Goal: Transaction & Acquisition: Book appointment/travel/reservation

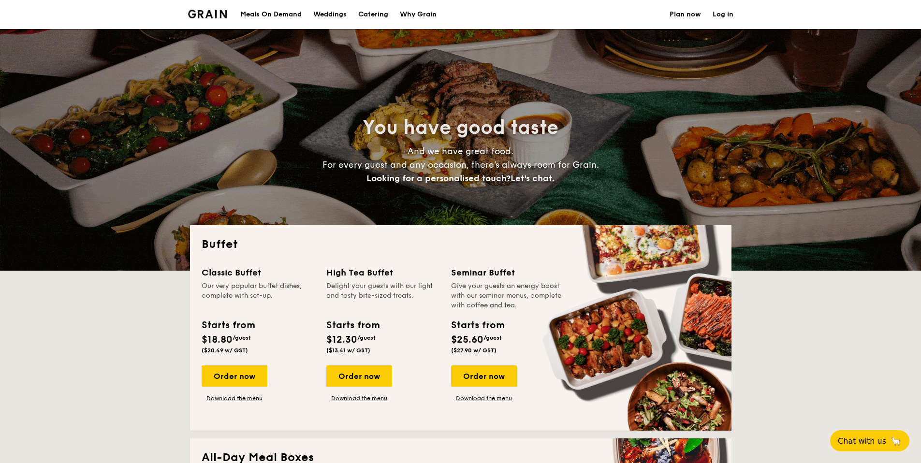
select select
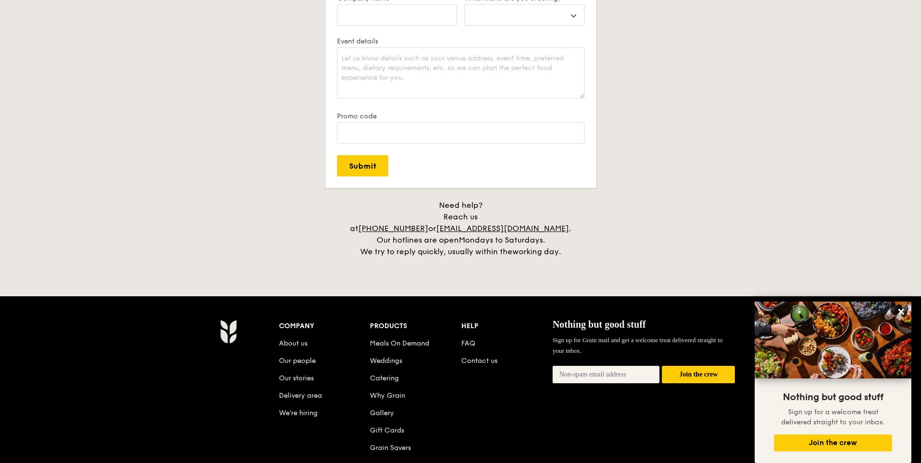
scroll to position [1905, 0]
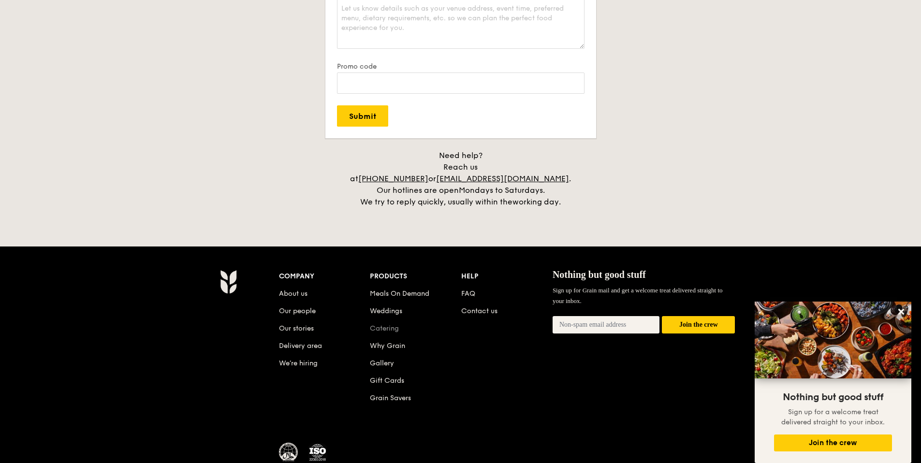
click at [393, 324] on link "Catering" at bounding box center [384, 328] width 29 height 8
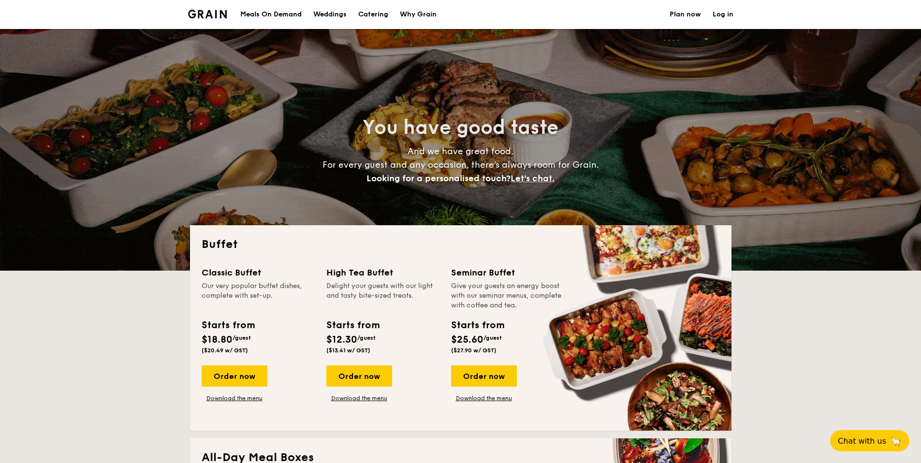
select select
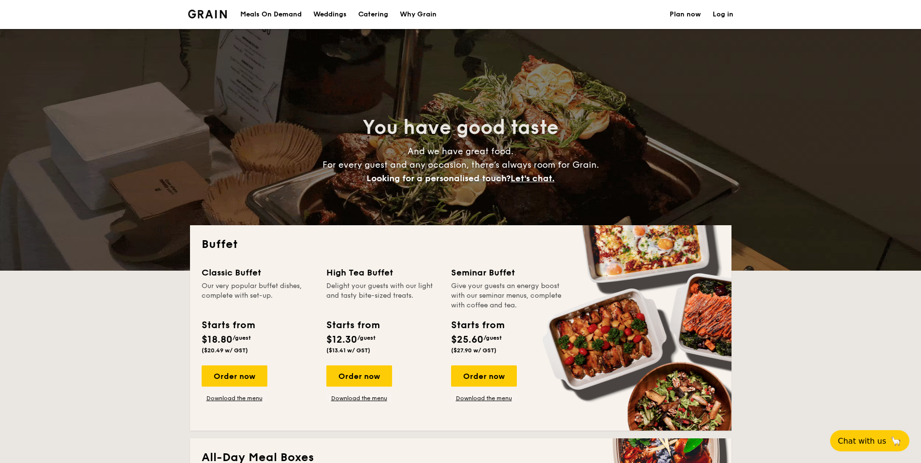
scroll to position [13, 0]
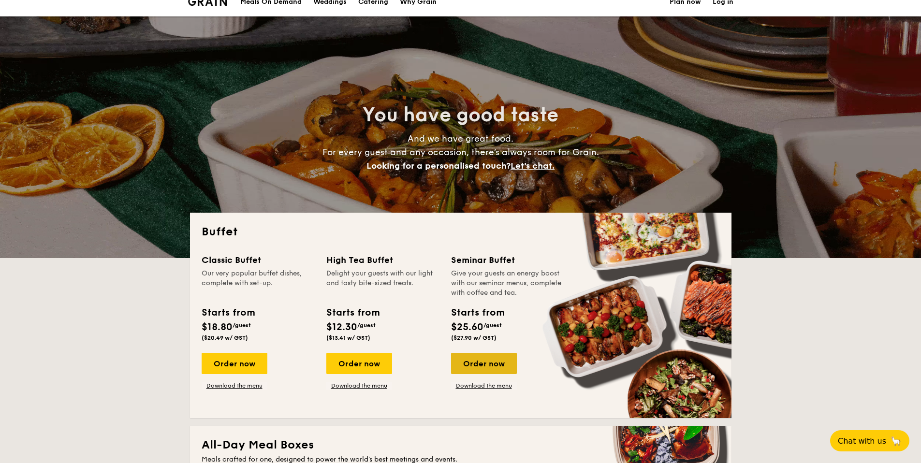
click at [480, 365] on div "Order now" at bounding box center [484, 363] width 66 height 21
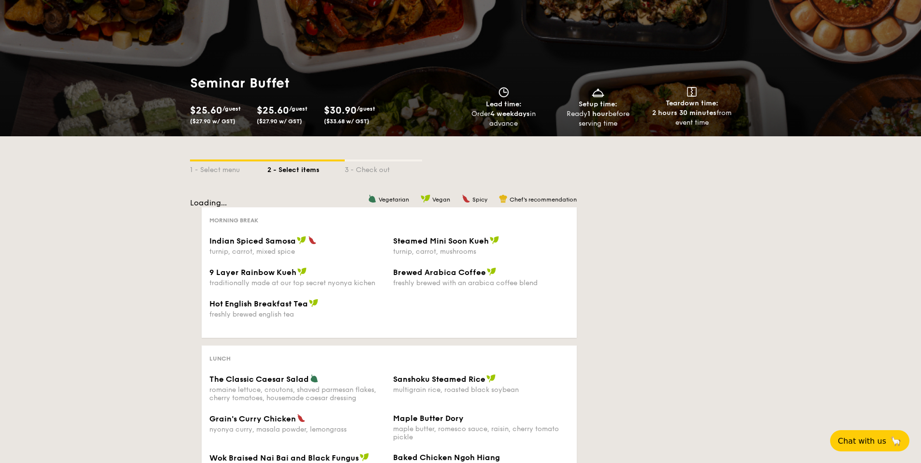
scroll to position [50, 0]
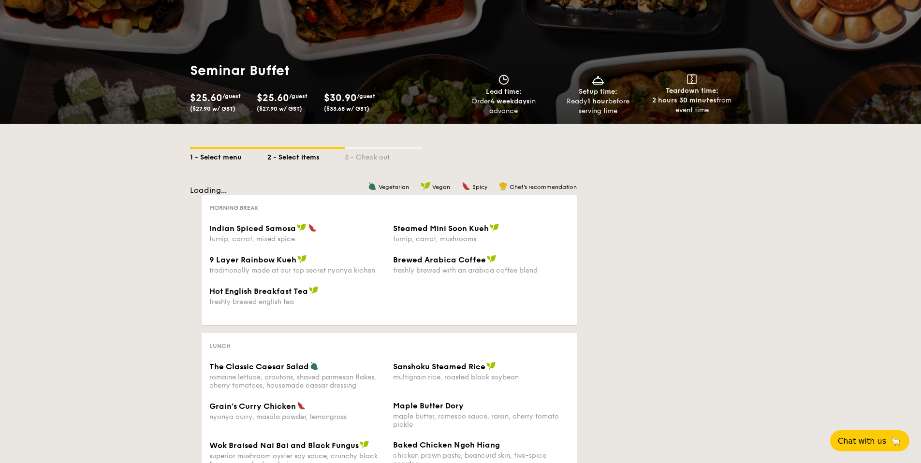
click at [210, 152] on div "1 - Select menu" at bounding box center [228, 156] width 77 height 14
select select
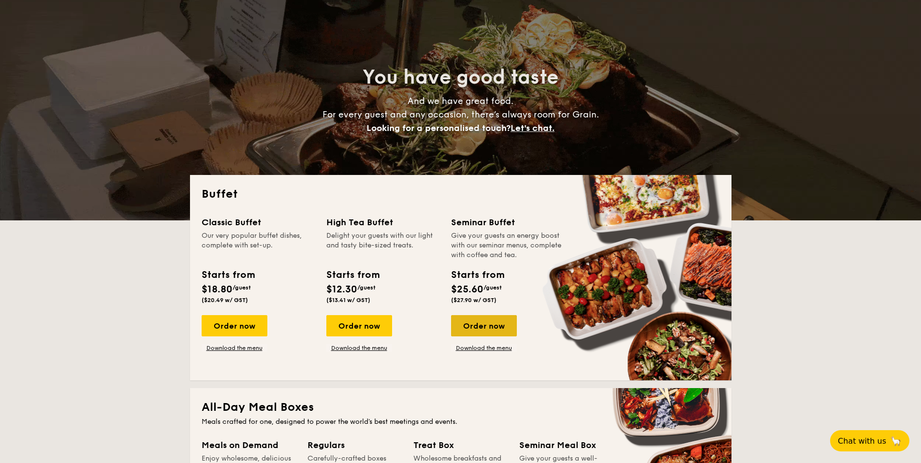
click at [475, 323] on div "Order now" at bounding box center [484, 325] width 66 height 21
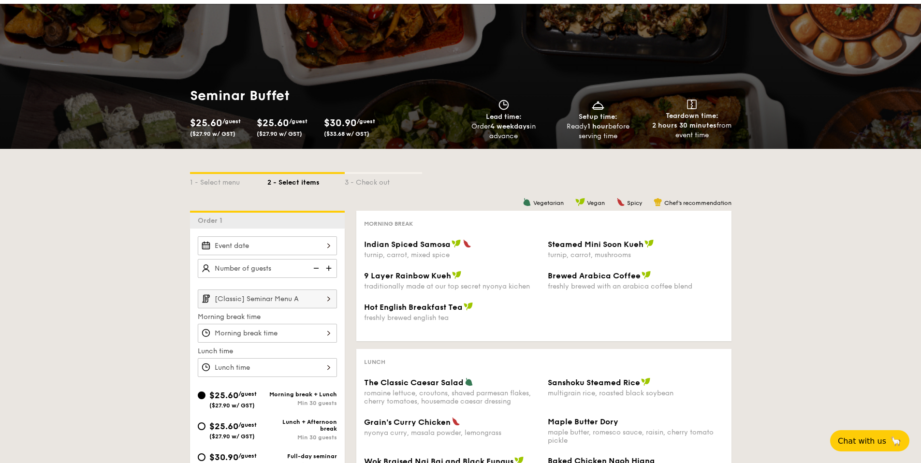
scroll to position [38, 0]
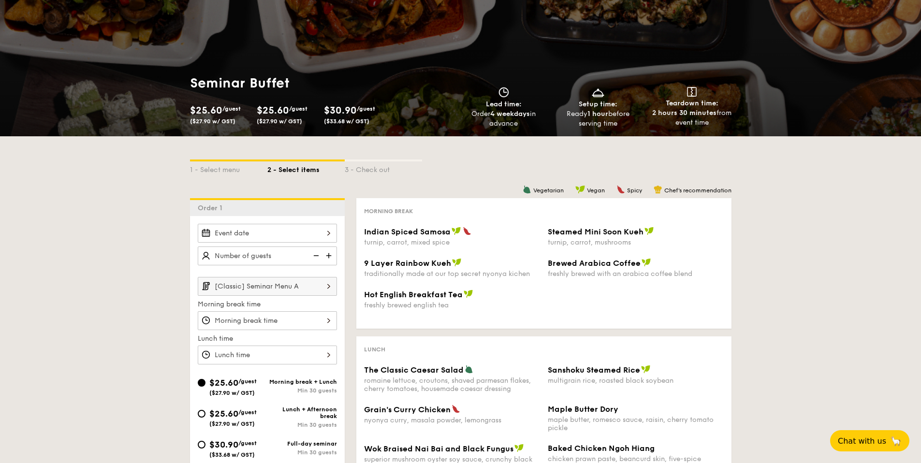
click at [326, 232] on div at bounding box center [267, 233] width 139 height 19
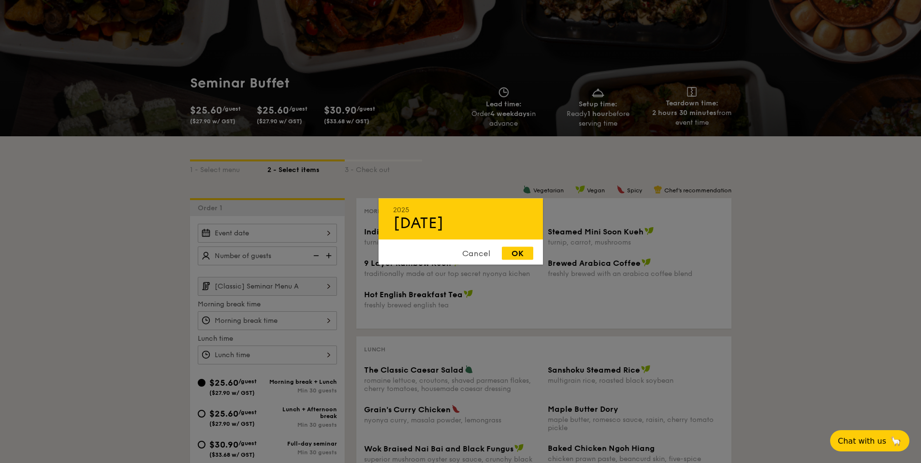
click at [421, 221] on div "Sep 22" at bounding box center [460, 223] width 135 height 18
click at [482, 254] on div "Cancel" at bounding box center [476, 253] width 47 height 13
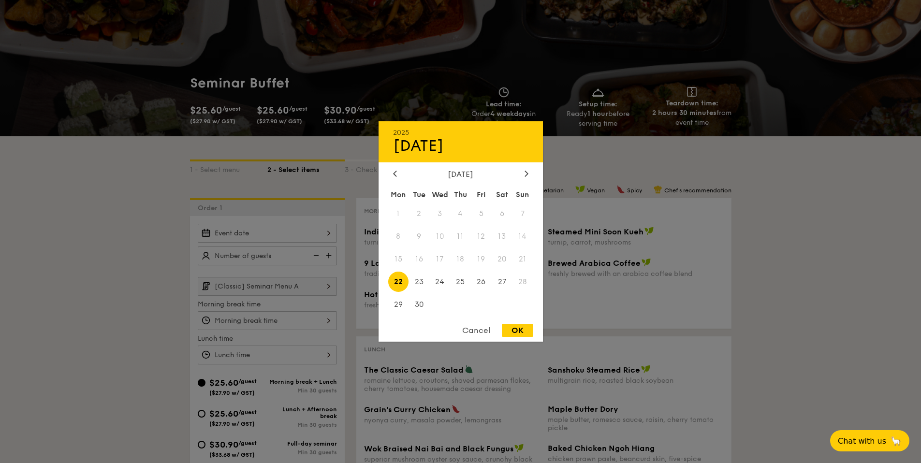
click at [307, 237] on div "2025 Sep 22 September 2025 Mon Tue Wed Thu Fri Sat Sun 1 2 3 4 5 6 7 8 9 10 11 …" at bounding box center [267, 233] width 139 height 19
click at [520, 175] on div "September 2025" at bounding box center [460, 174] width 135 height 9
click at [523, 174] on div at bounding box center [526, 174] width 9 height 9
drag, startPoint x: 504, startPoint y: 234, endPoint x: 492, endPoint y: 249, distance: 19.0
click at [503, 234] on span "11" at bounding box center [502, 236] width 21 height 21
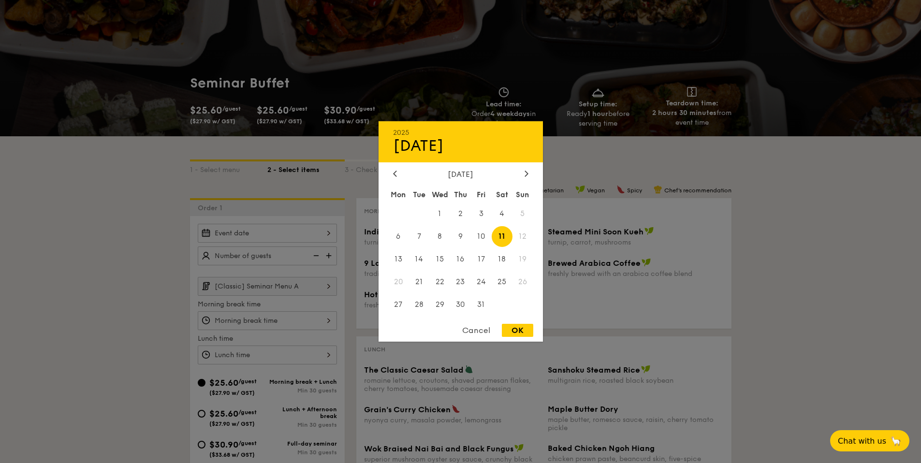
click at [278, 256] on div at bounding box center [460, 231] width 921 height 463
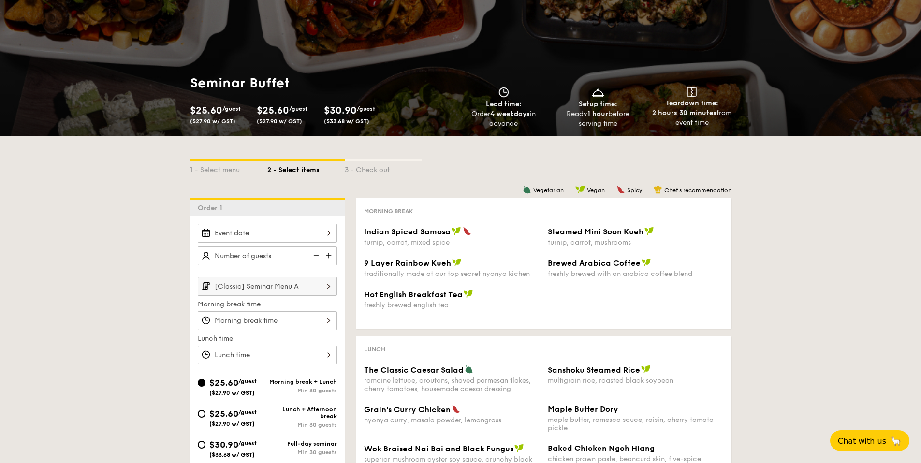
click at [332, 255] on img at bounding box center [329, 256] width 15 height 18
click at [318, 255] on img at bounding box center [315, 256] width 15 height 18
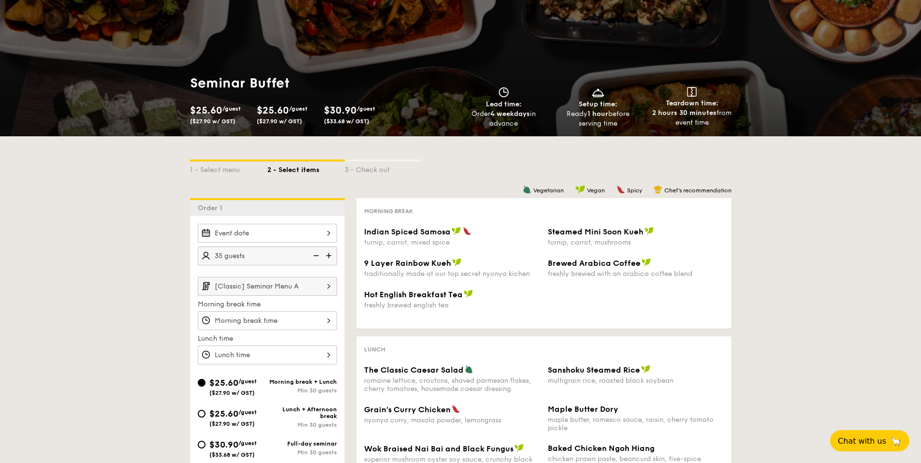
type input "30 guests"
click at [312, 286] on input "[Classic] Seminar Menu A" at bounding box center [267, 286] width 139 height 19
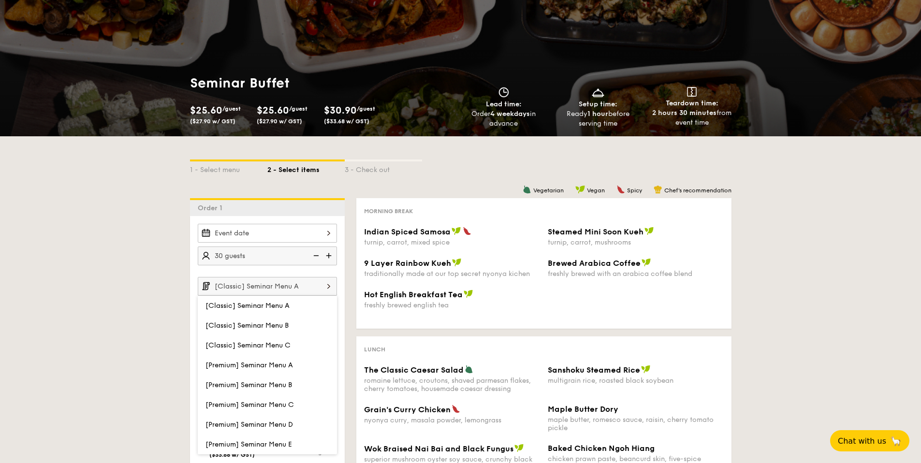
click at [312, 286] on input "[Classic] Seminar Menu A" at bounding box center [267, 286] width 139 height 19
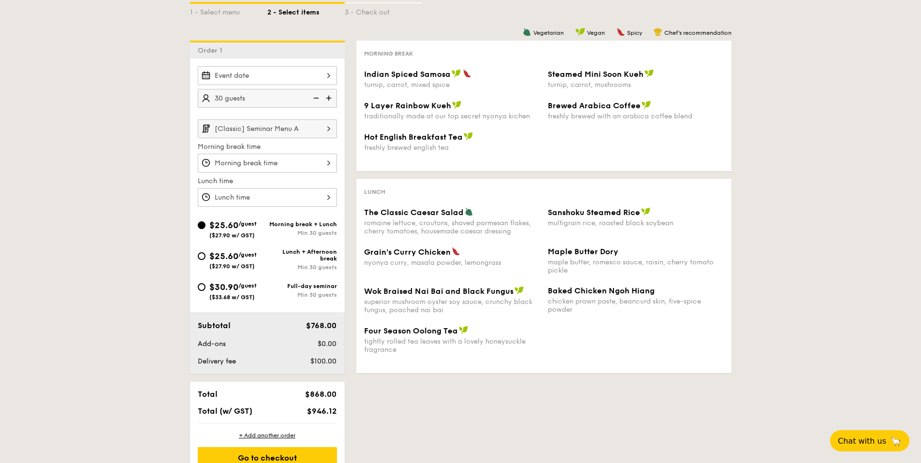
scroll to position [146, 0]
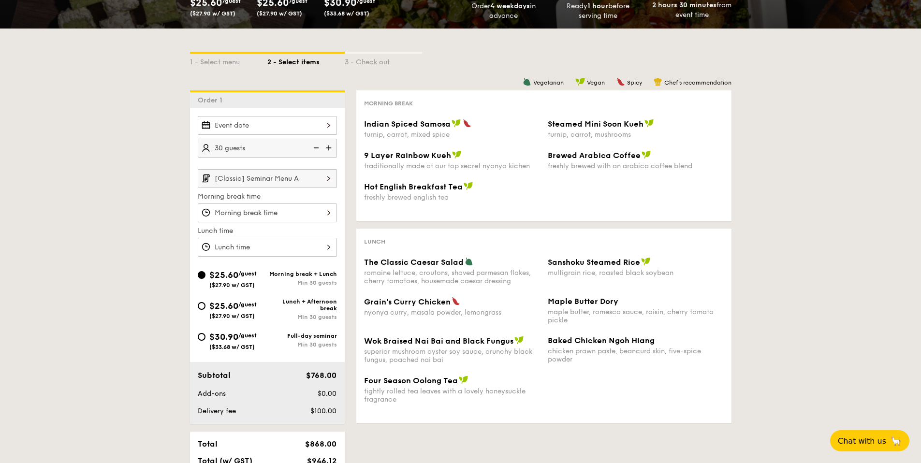
click at [302, 179] on input "[Classic] Seminar Menu A" at bounding box center [267, 178] width 139 height 19
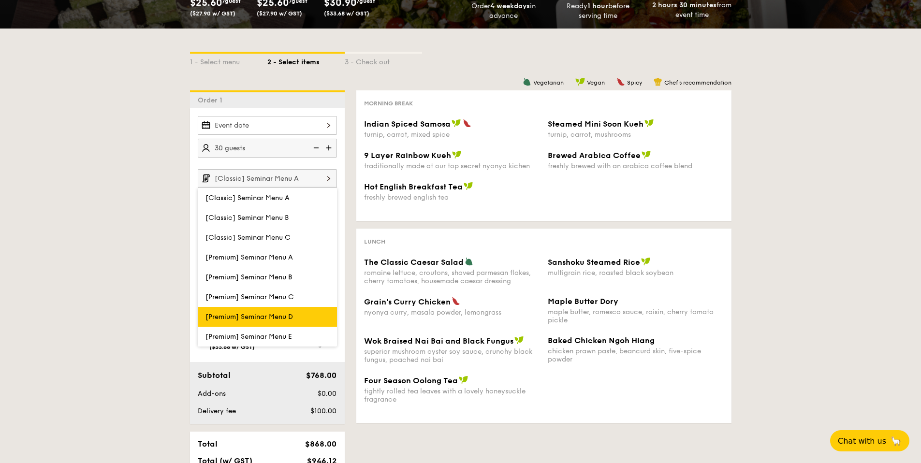
scroll to position [191, 0]
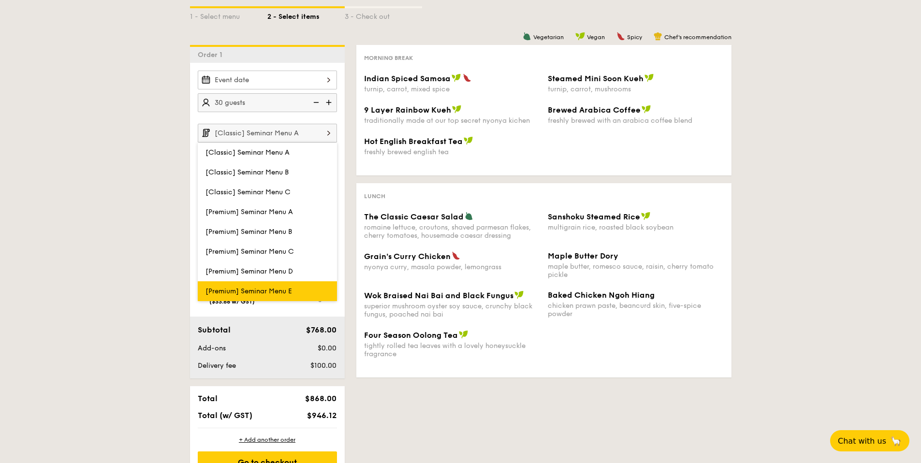
click at [283, 287] on span "[Premium] Seminar Menu E" at bounding box center [248, 291] width 87 height 8
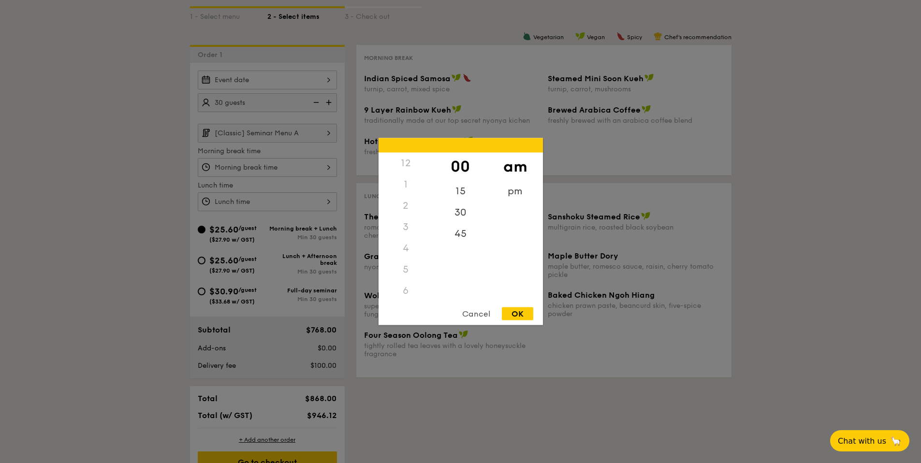
click at [316, 167] on div "12 1 2 3 4 5 6 7 8 9 10 11 00 15 30 45 am pm Cancel OK" at bounding box center [267, 167] width 139 height 19
click at [318, 167] on div at bounding box center [460, 231] width 921 height 463
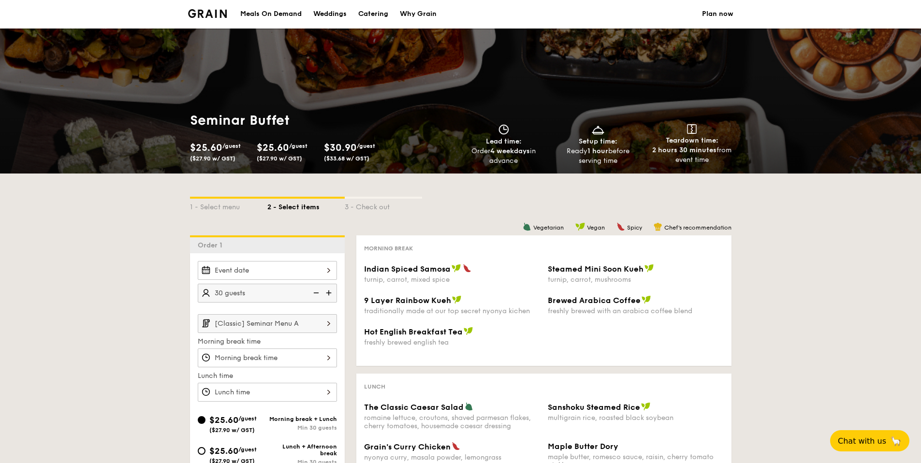
scroll to position [0, 0]
click at [380, 14] on div "Catering" at bounding box center [373, 14] width 30 height 29
select select
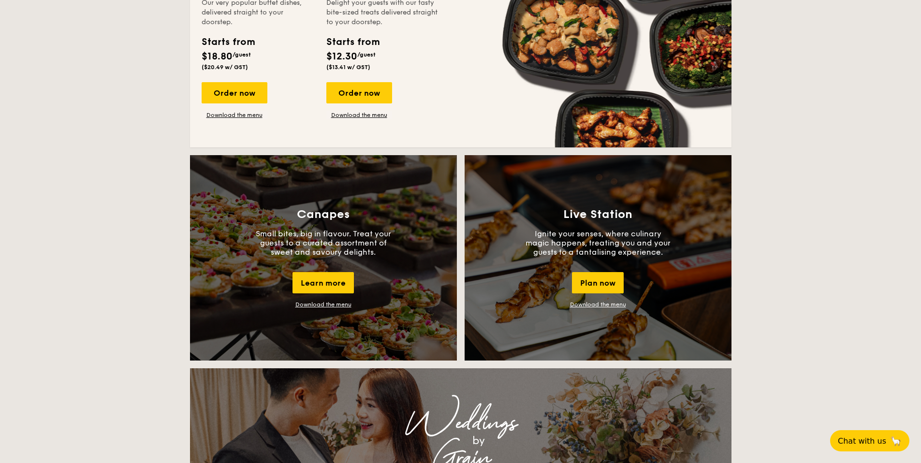
scroll to position [813, 0]
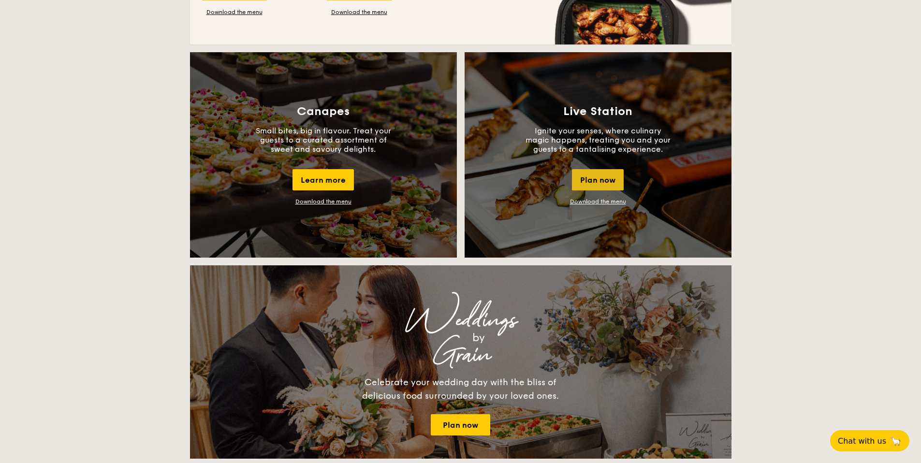
click at [617, 179] on div "Plan now" at bounding box center [598, 179] width 52 height 21
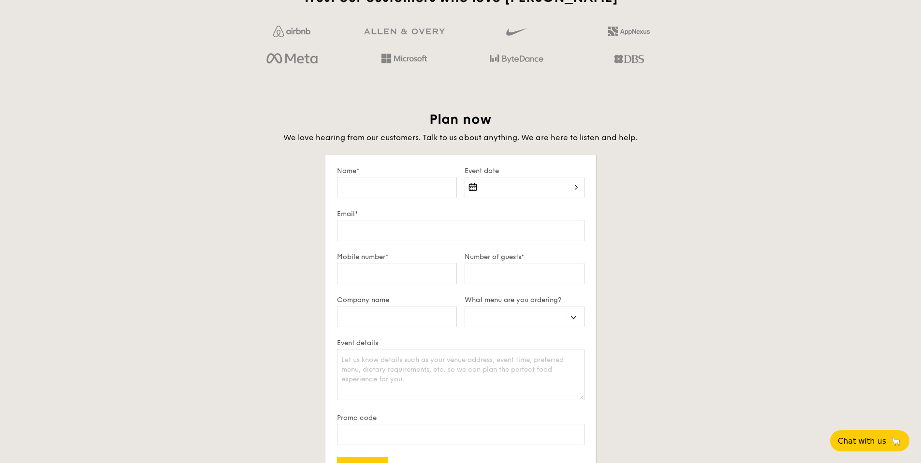
scroll to position [1659, 0]
